Goal: Transaction & Acquisition: Register for event/course

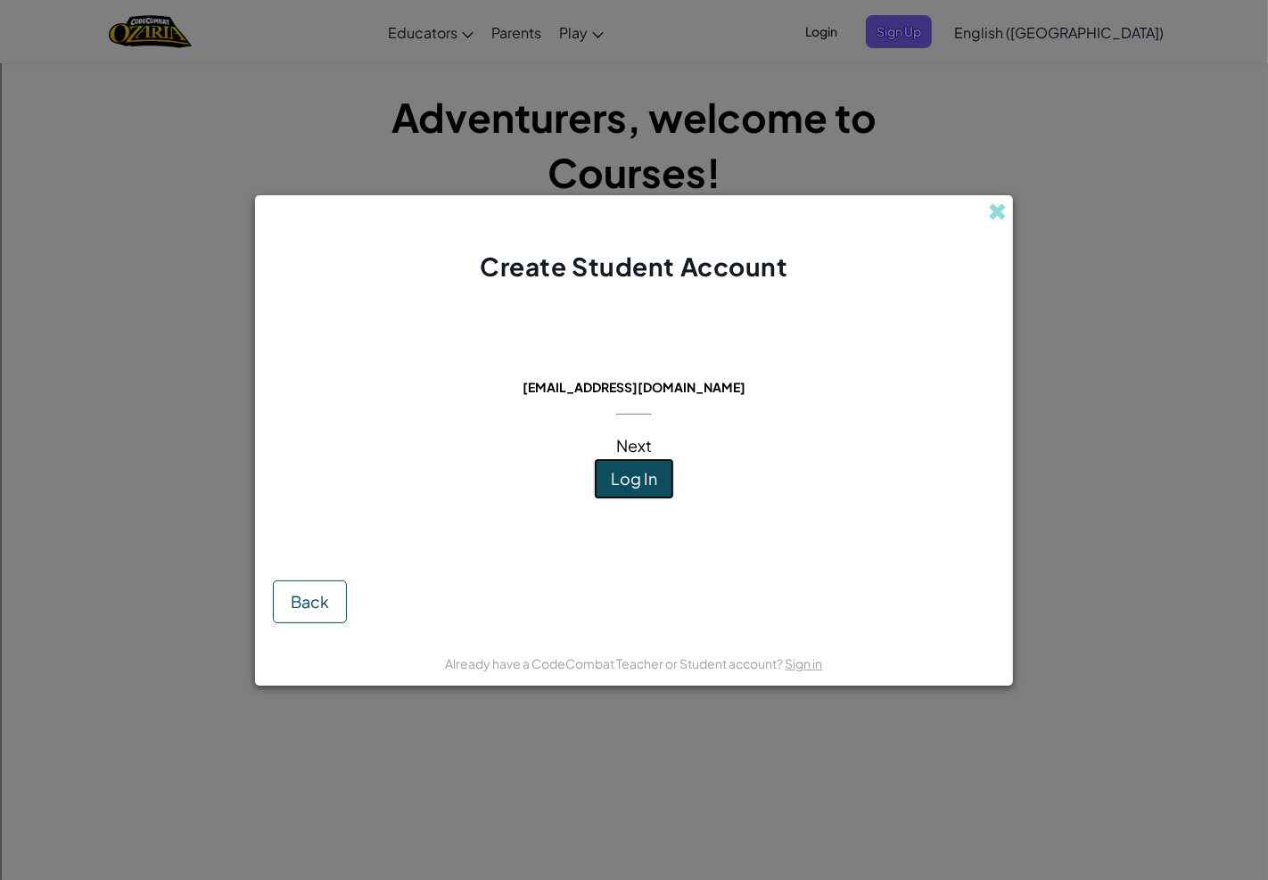
click at [644, 465] on button "Log In" at bounding box center [634, 478] width 80 height 41
